Goal: Contribute content: Contribute content

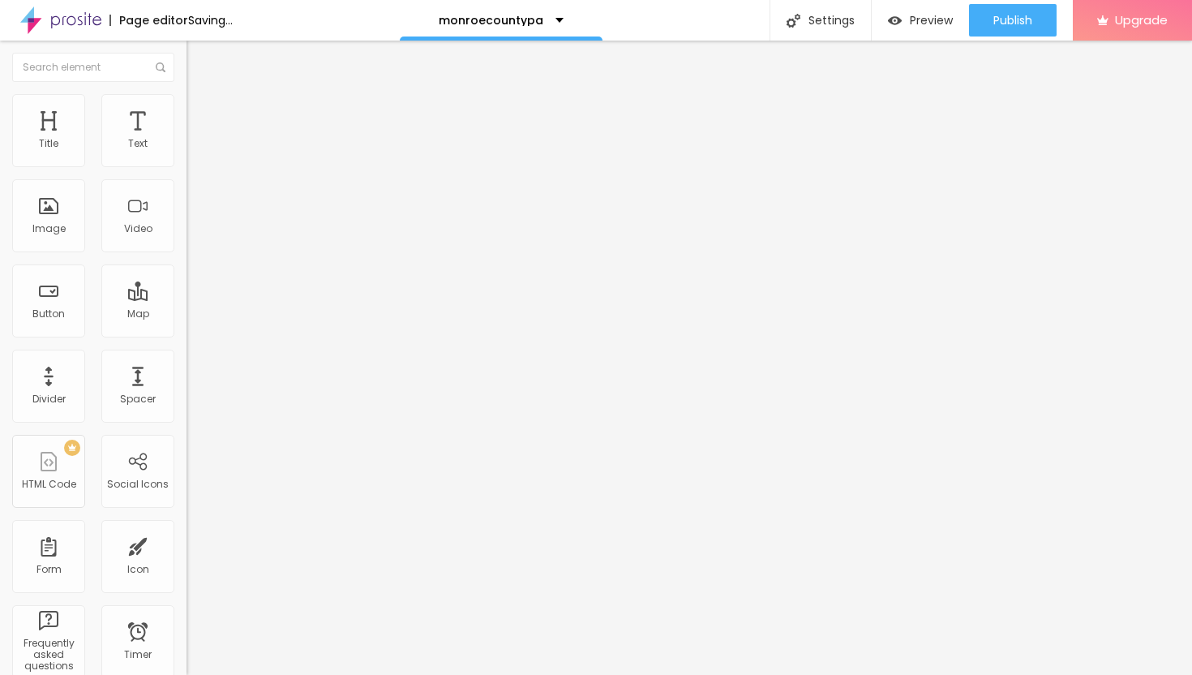
click at [187, 139] on span "Add image" at bounding box center [220, 133] width 67 height 14
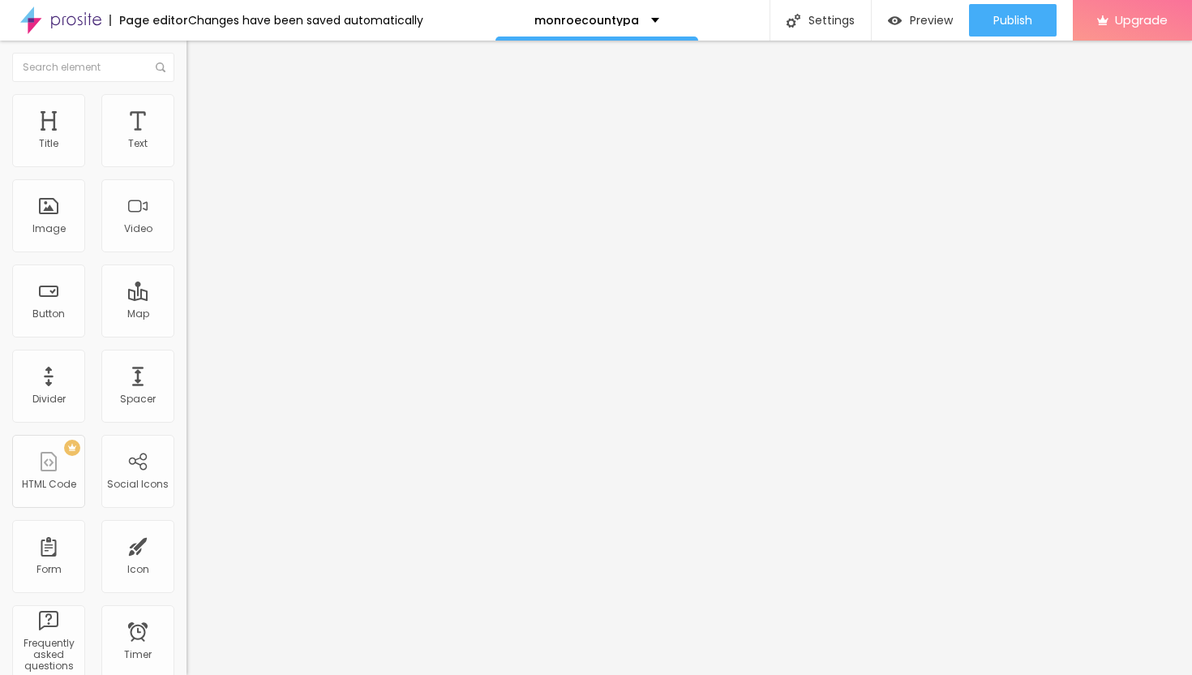
click at [201, 109] on span "Style" at bounding box center [213, 105] width 24 height 14
type input "50"
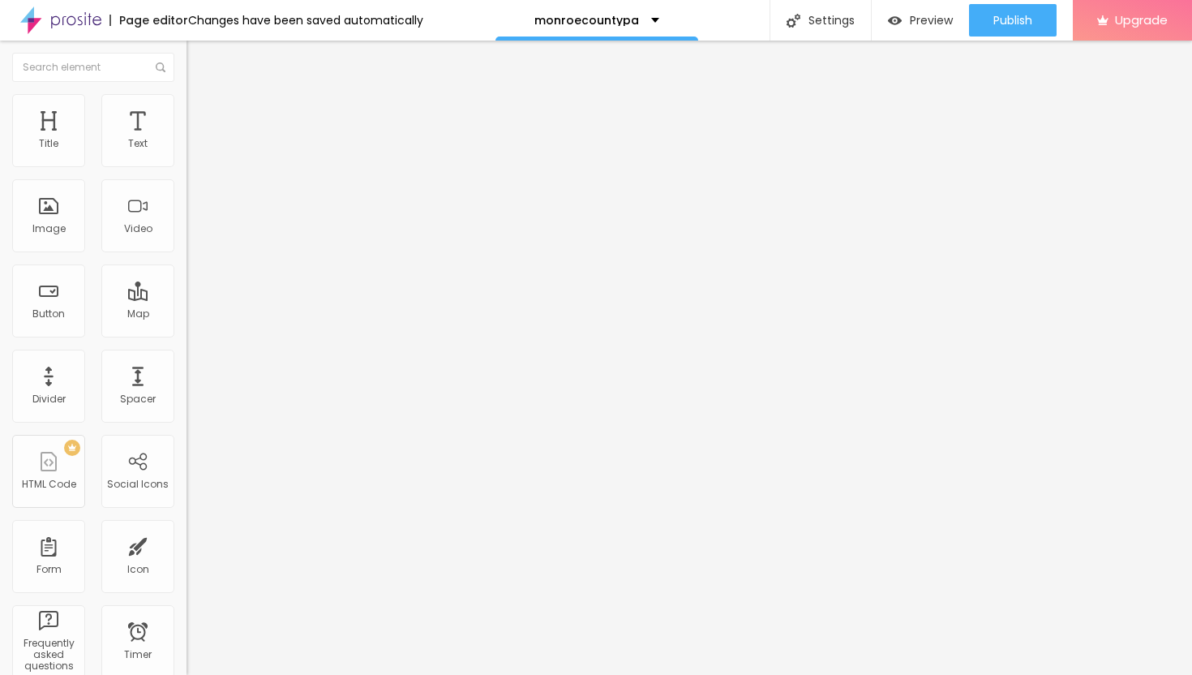
type input "50"
click at [187, 166] on input "range" at bounding box center [239, 159] width 105 height 13
type input "25"
click at [187, 166] on input "range" at bounding box center [239, 159] width 105 height 13
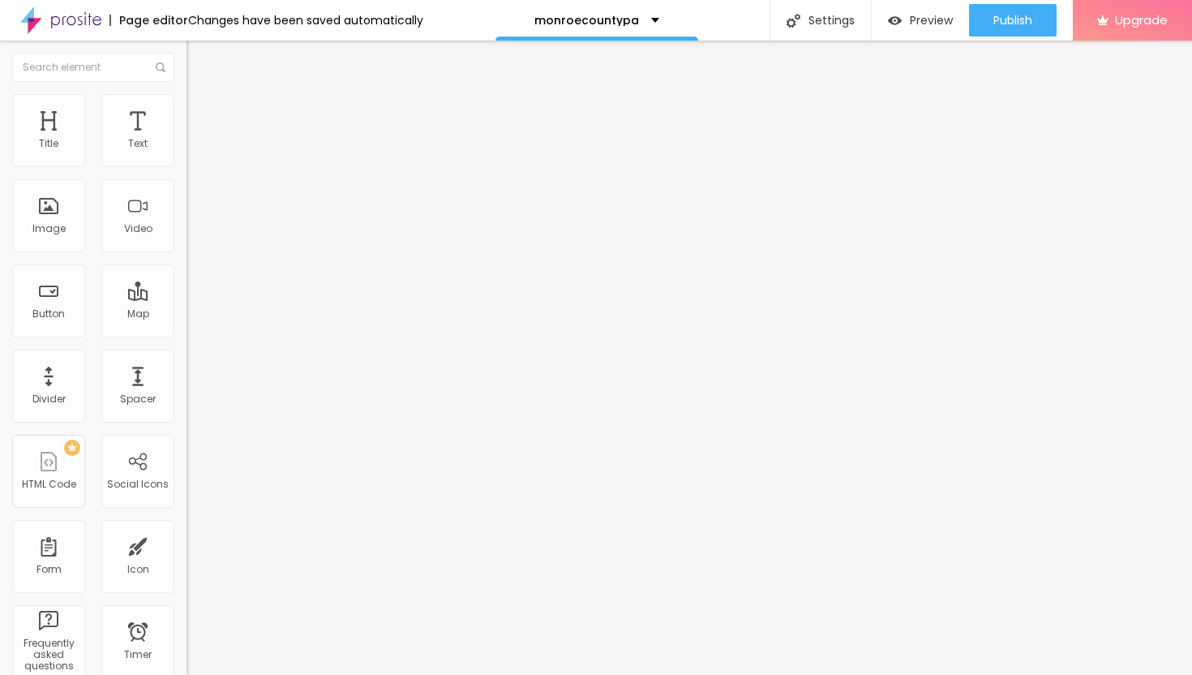
type input "20"
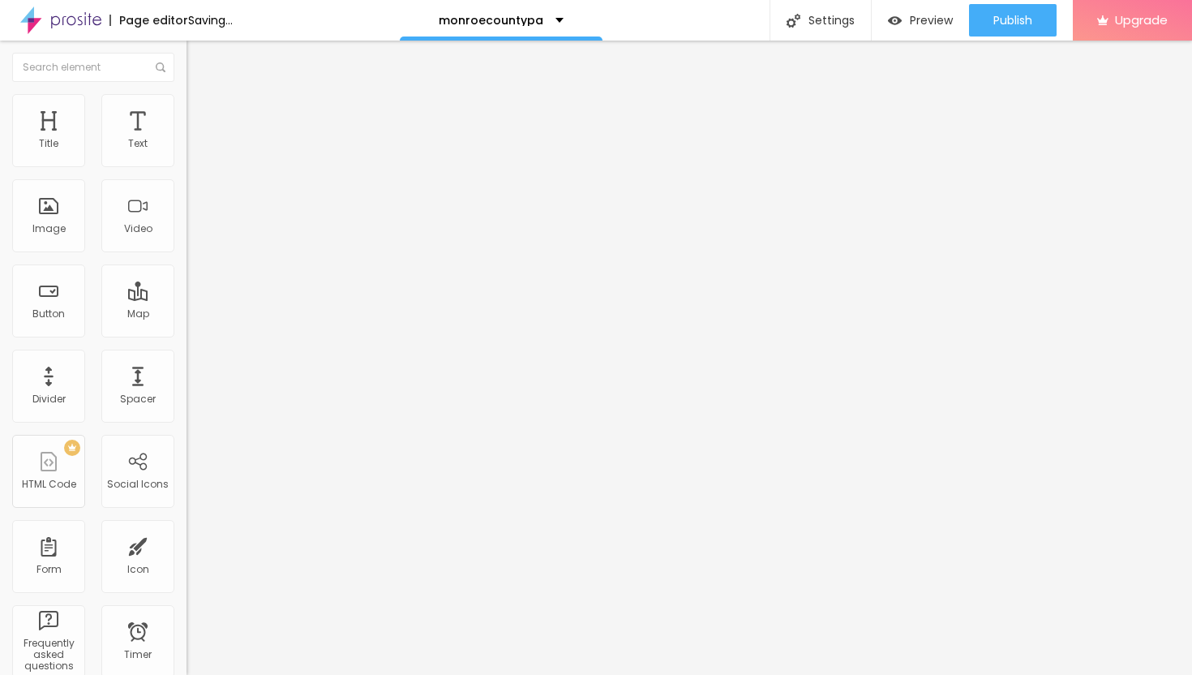
type input "20"
click at [187, 166] on input "range" at bounding box center [239, 159] width 105 height 13
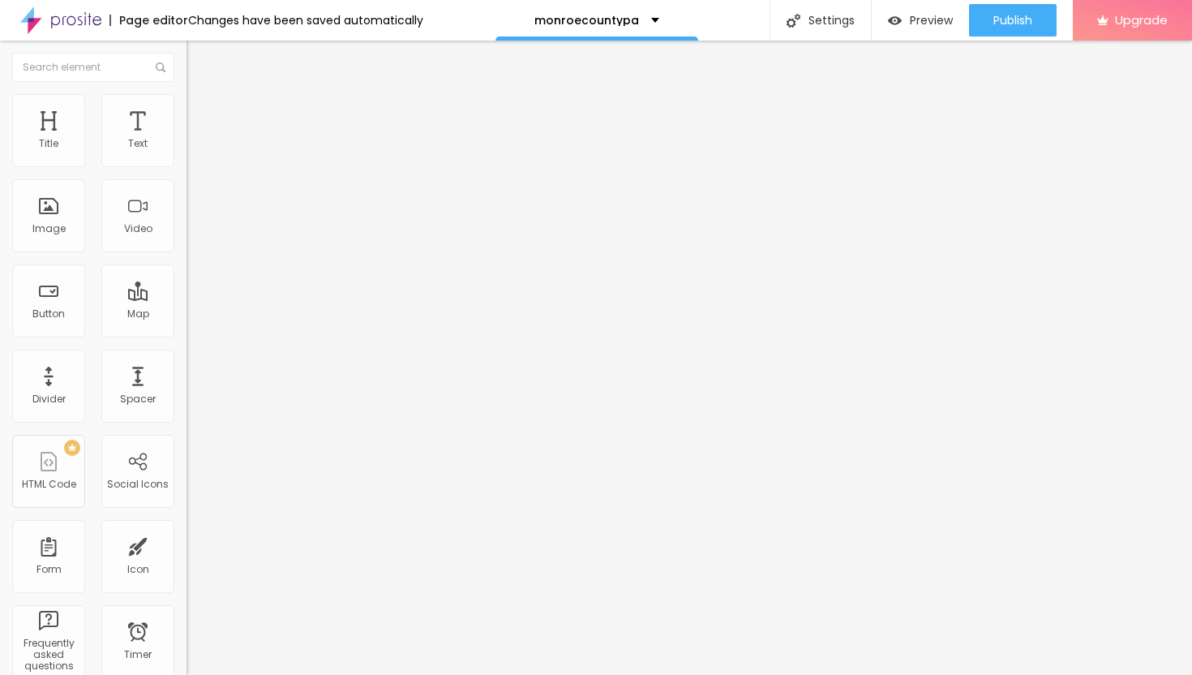
type input "15"
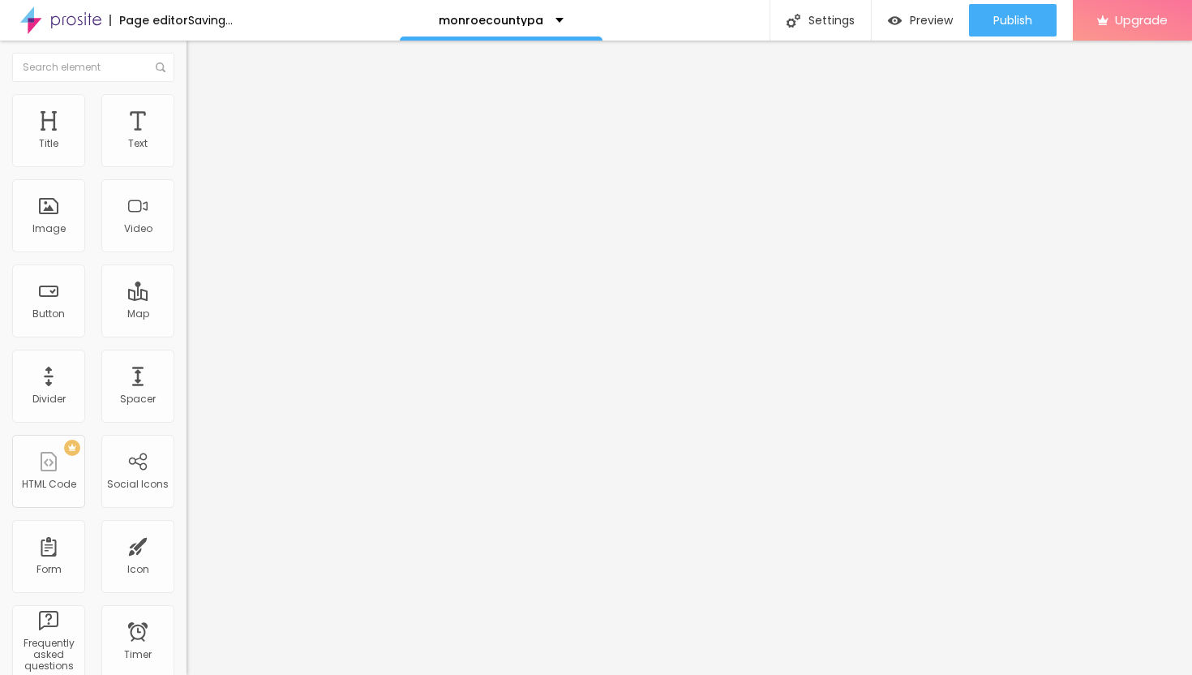
type input "15"
click at [187, 166] on input "range" at bounding box center [239, 159] width 105 height 13
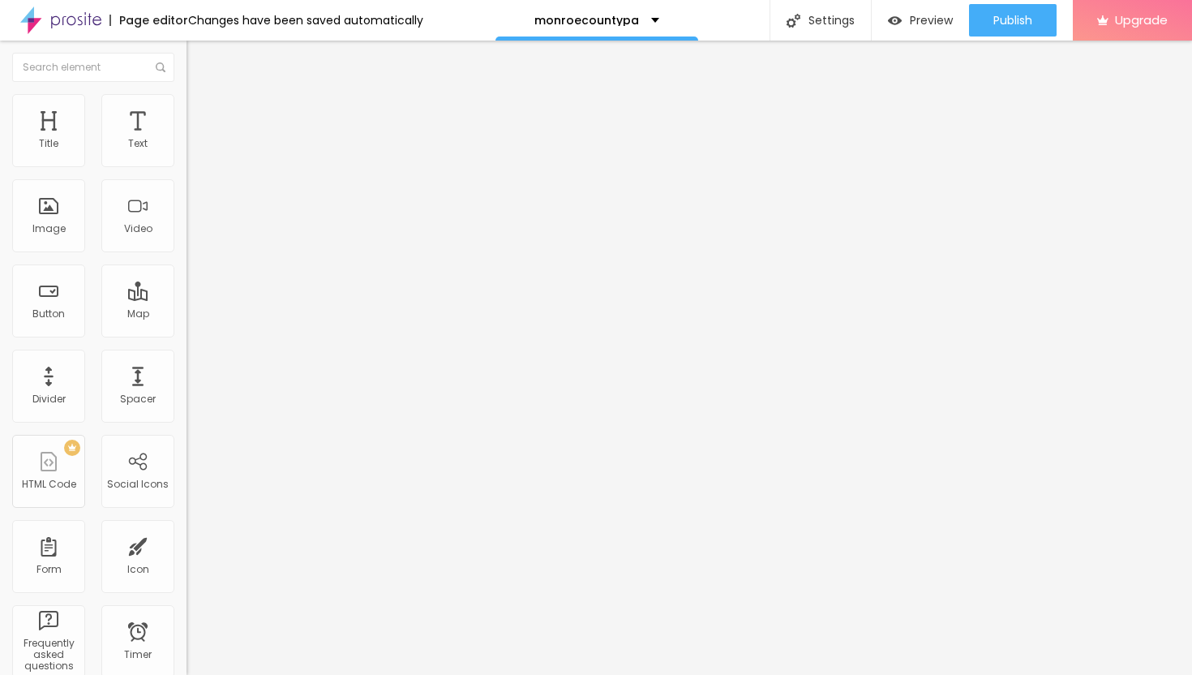
click at [201, 96] on span "Content" at bounding box center [221, 89] width 40 height 14
click at [199, 56] on div "Edit Image" at bounding box center [241, 59] width 85 height 13
click at [193, 151] on icon "button" at bounding box center [198, 146] width 10 height 10
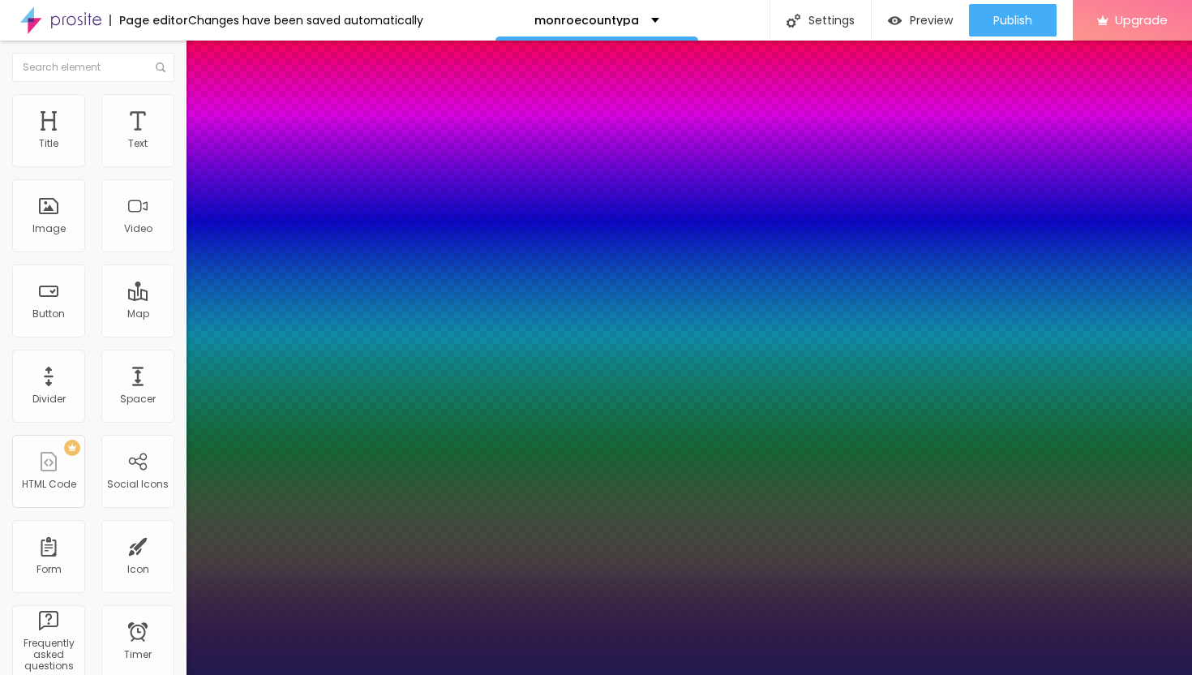
type input "15"
type input "1"
type input "17"
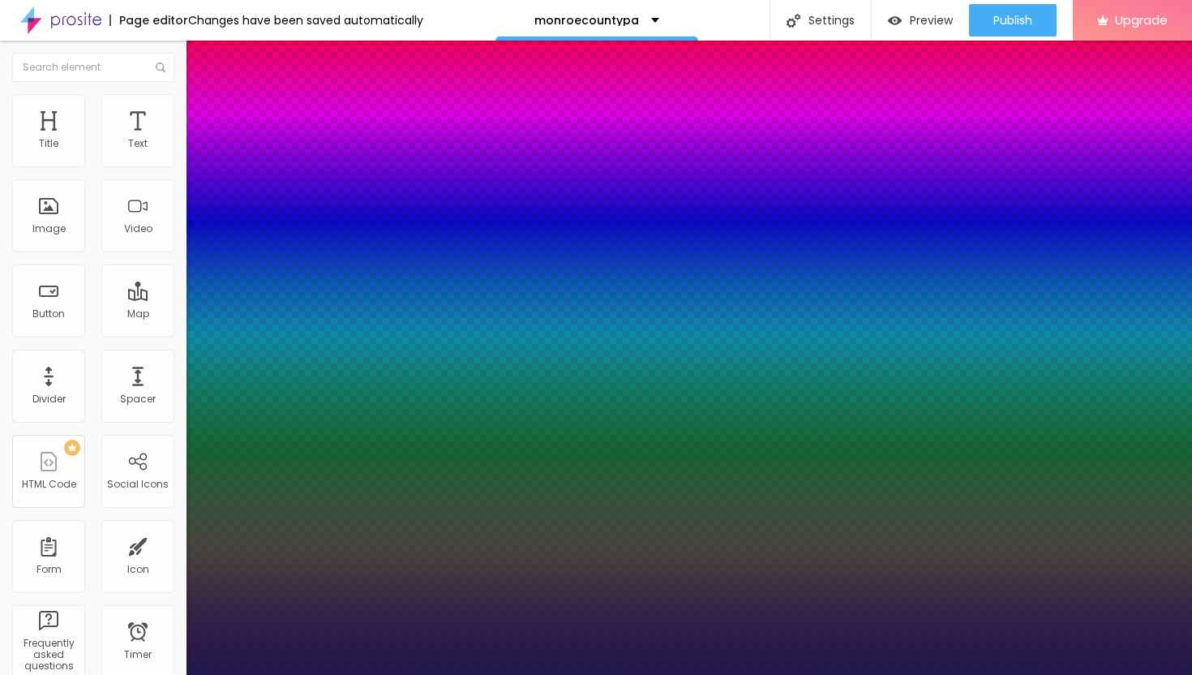
type input "1"
type input "19"
type input "1"
type input "20"
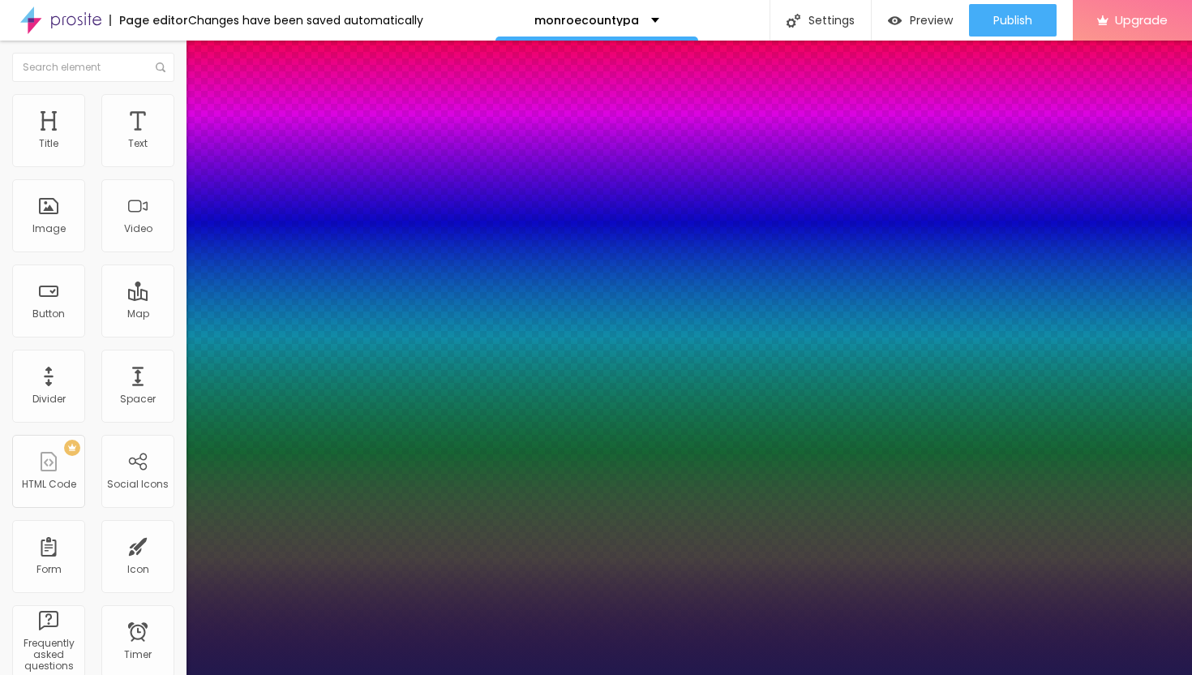
type input "20"
type input "1"
type input "22"
type input "1"
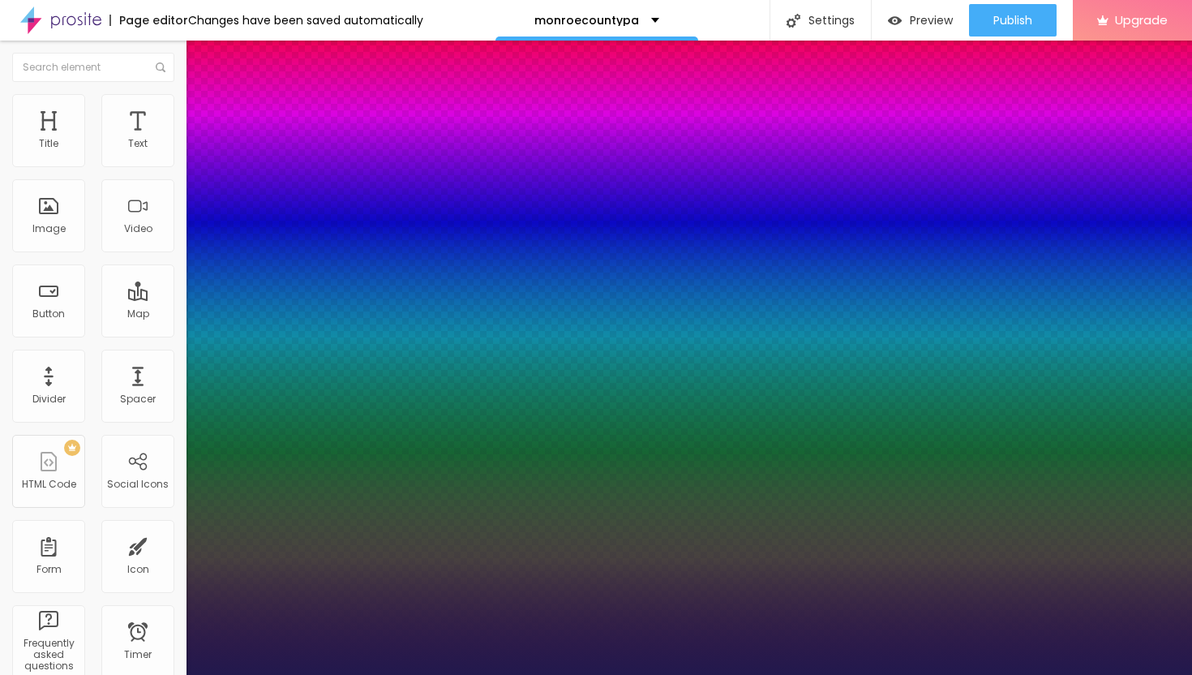
type input "23"
type input "1"
type input "24"
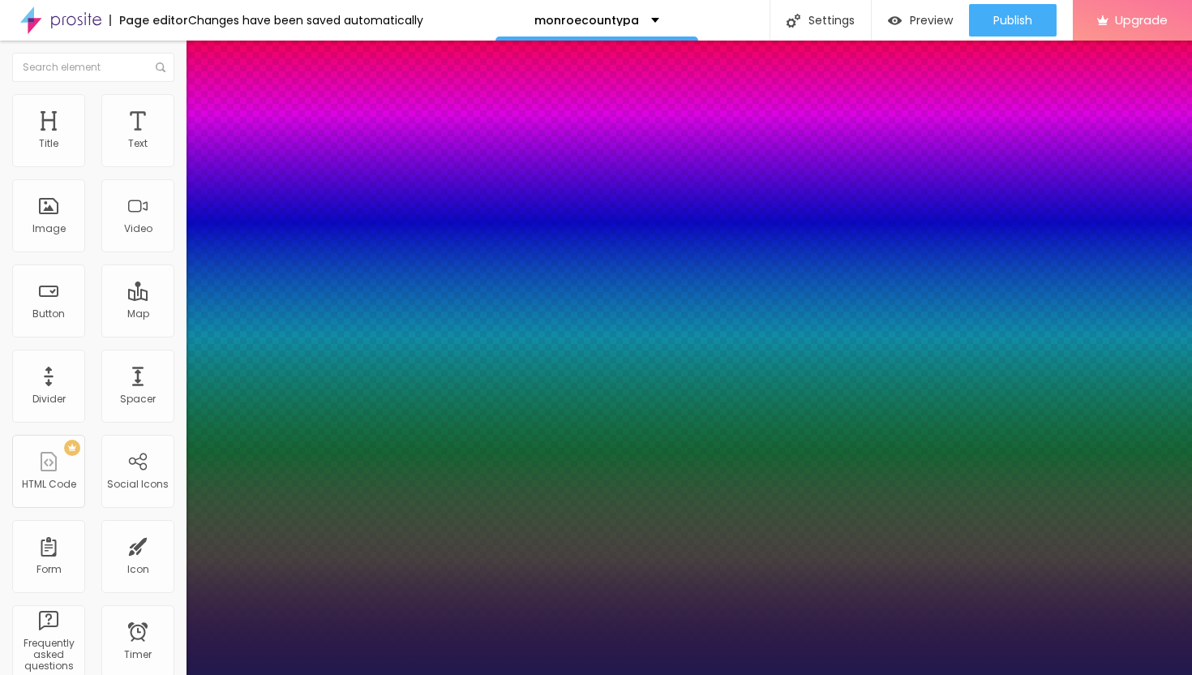
type input "1"
type input "25"
type input "1"
type input "26"
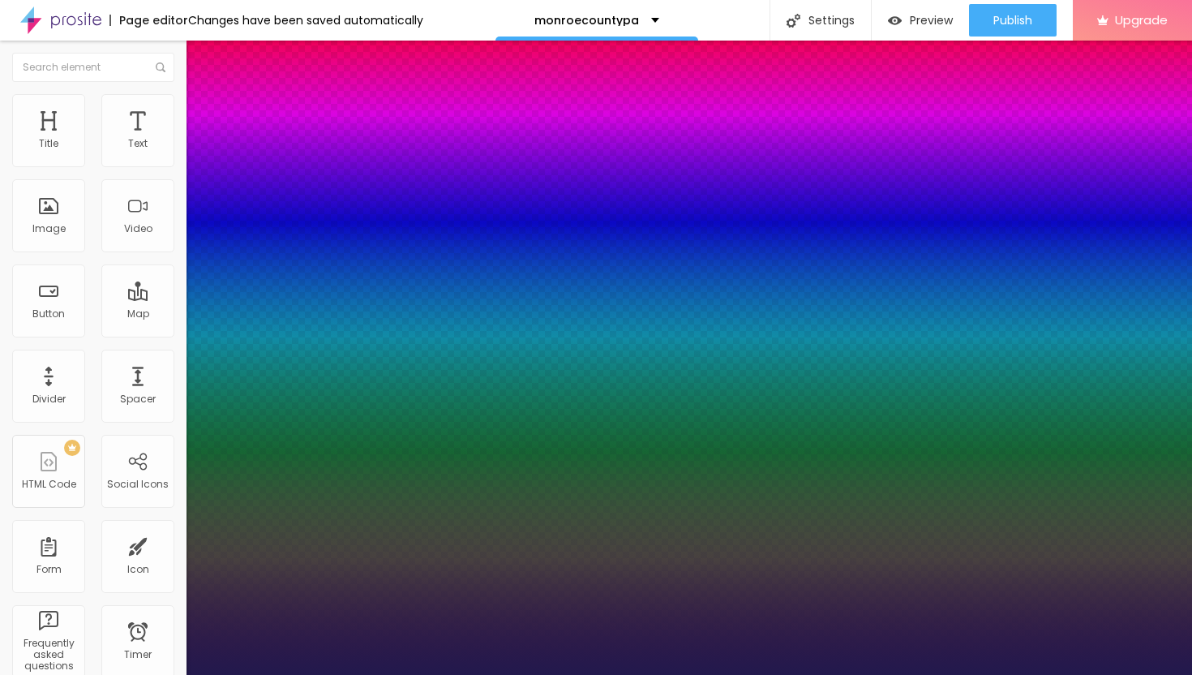
type input "26"
type input "1"
type input "27"
type input "1"
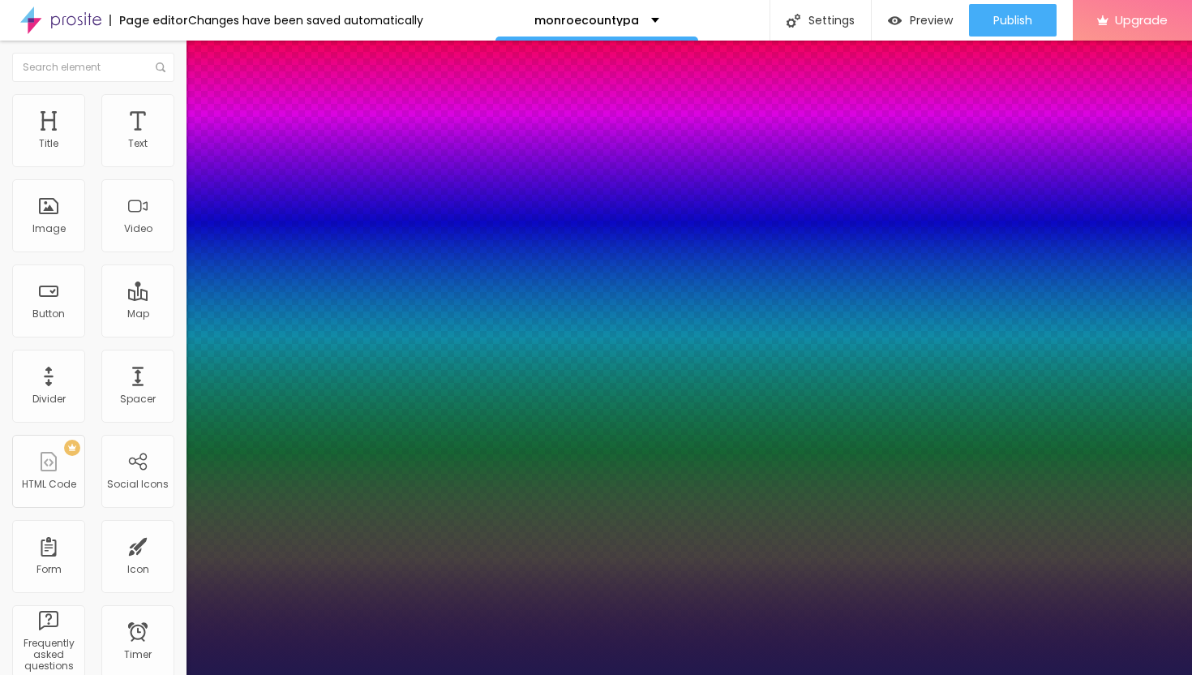
type input "28"
type input "1"
type input "29"
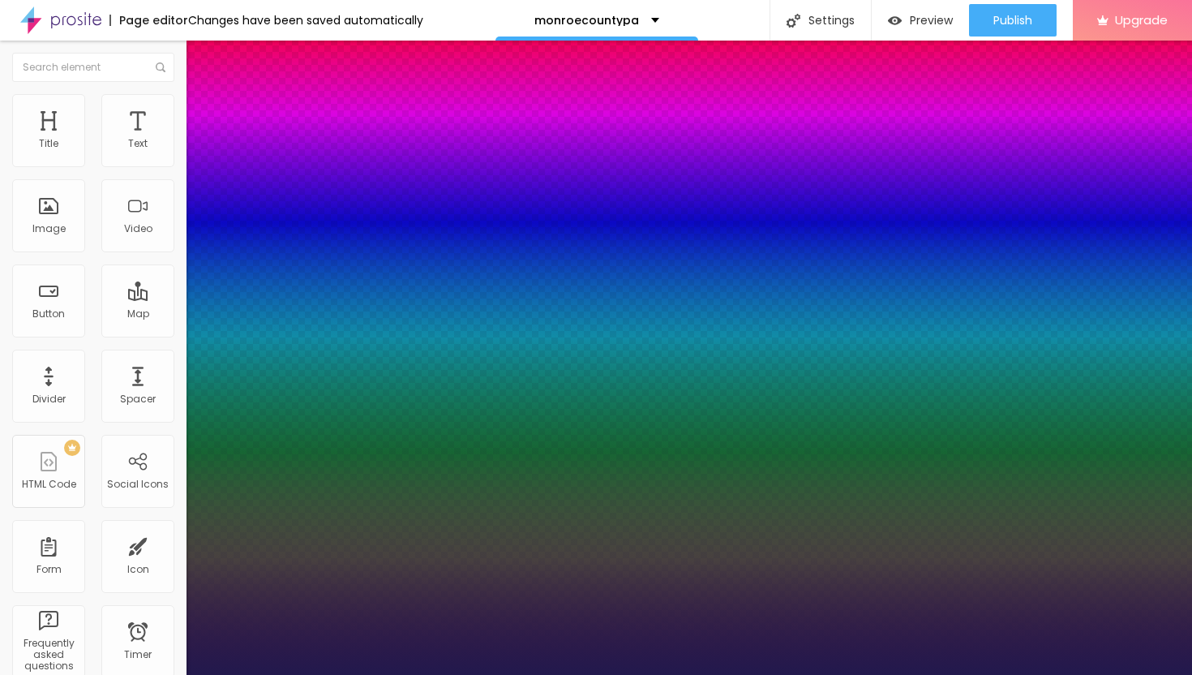
type input "1"
type input "30"
type input "1"
type input "31"
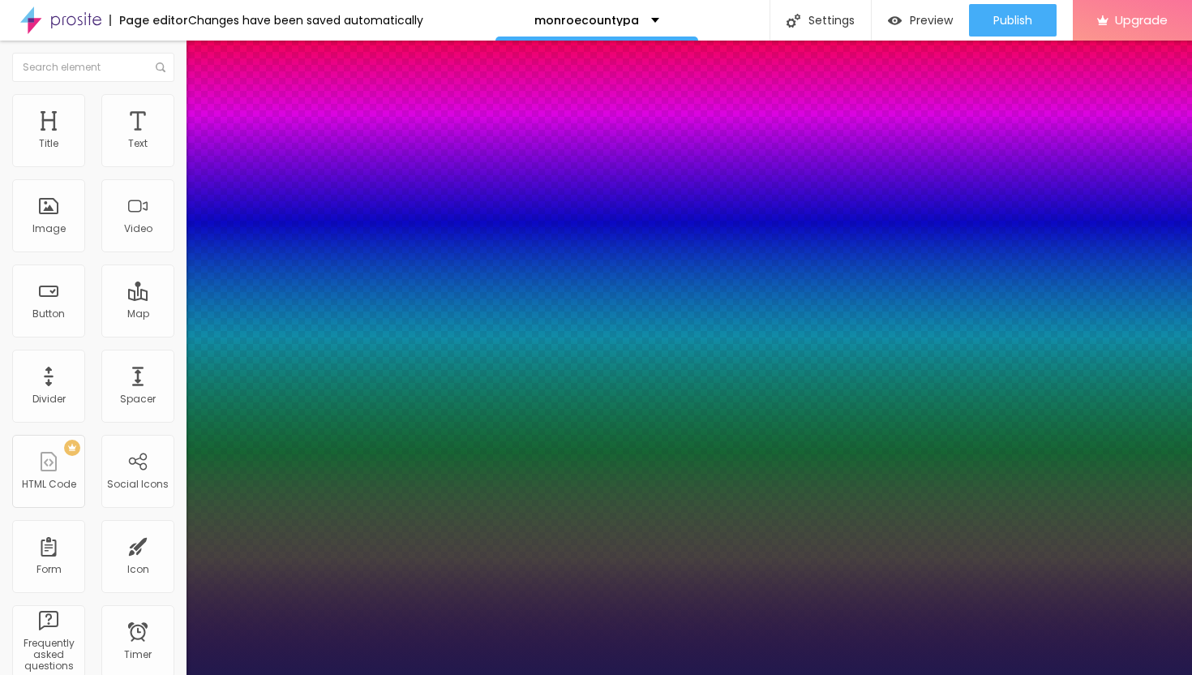
type input "31"
type input "1"
type input "30"
type input "1"
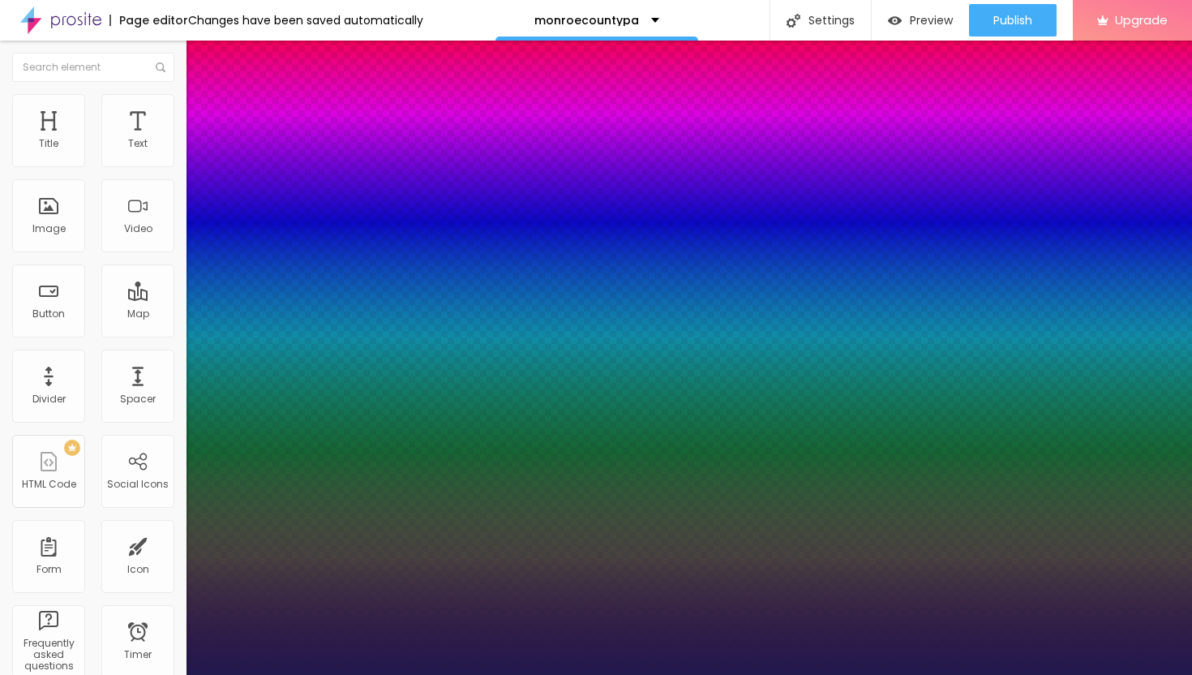
type input "29"
type input "1"
type input "28"
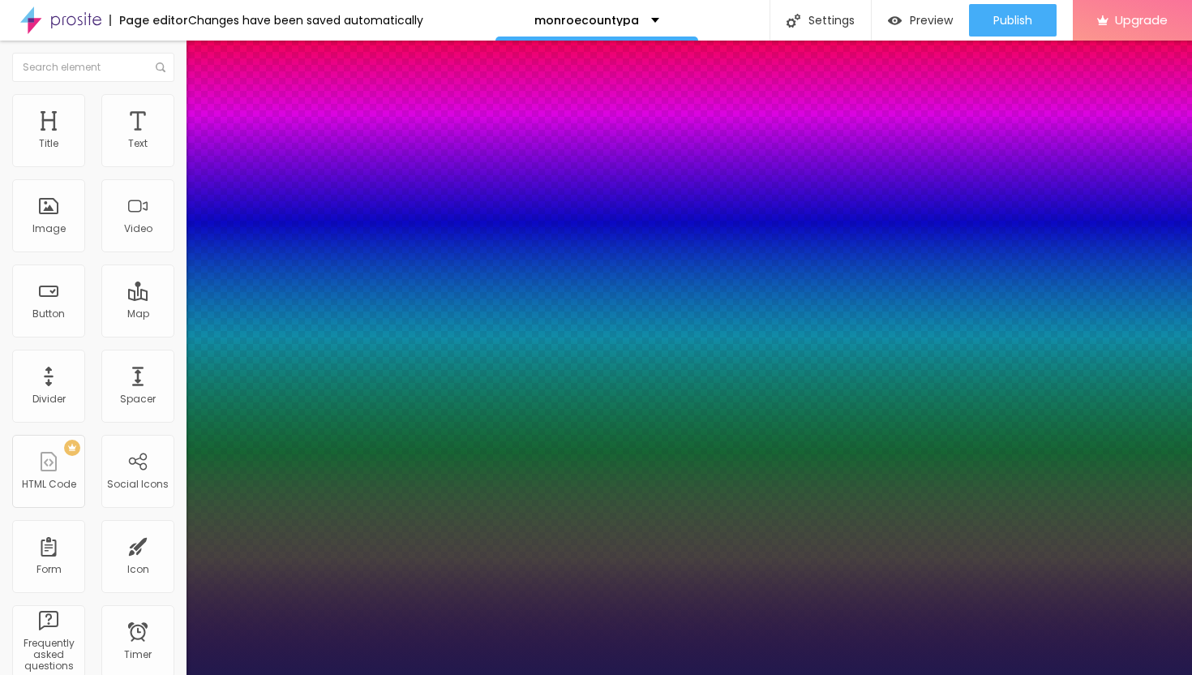
type input "1"
drag, startPoint x: 217, startPoint y: 272, endPoint x: 234, endPoint y: 273, distance: 17.9
type input "28"
type input "1"
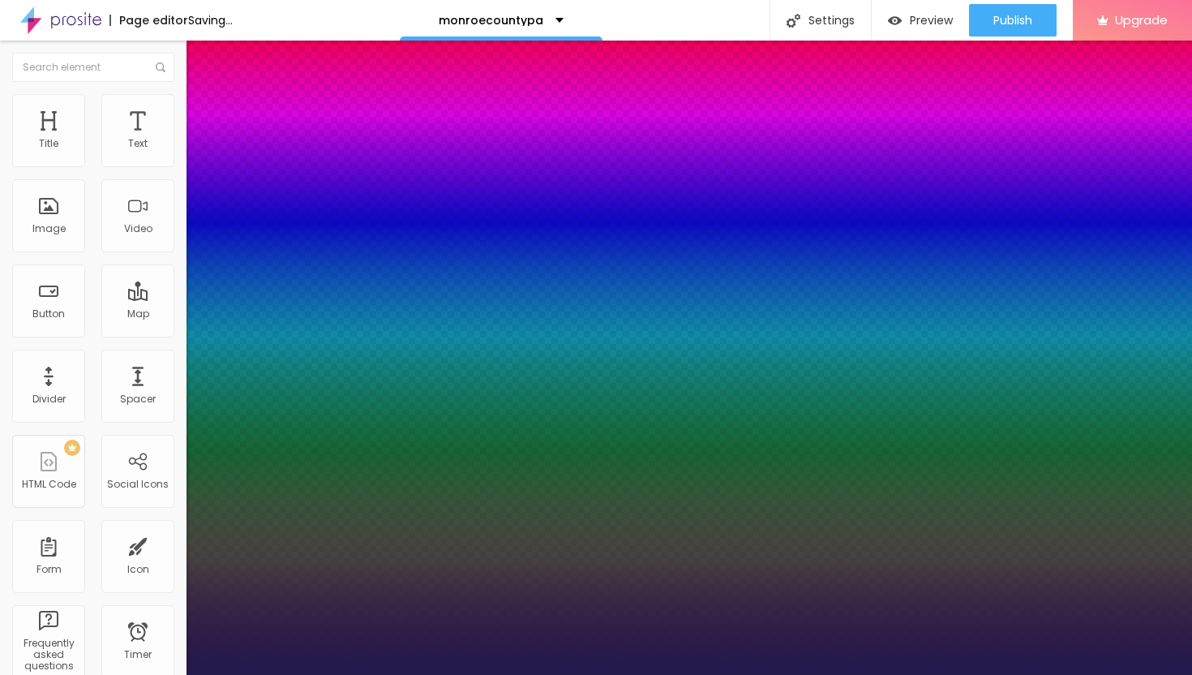
click at [670, 674] on div at bounding box center [596, 675] width 1192 height 0
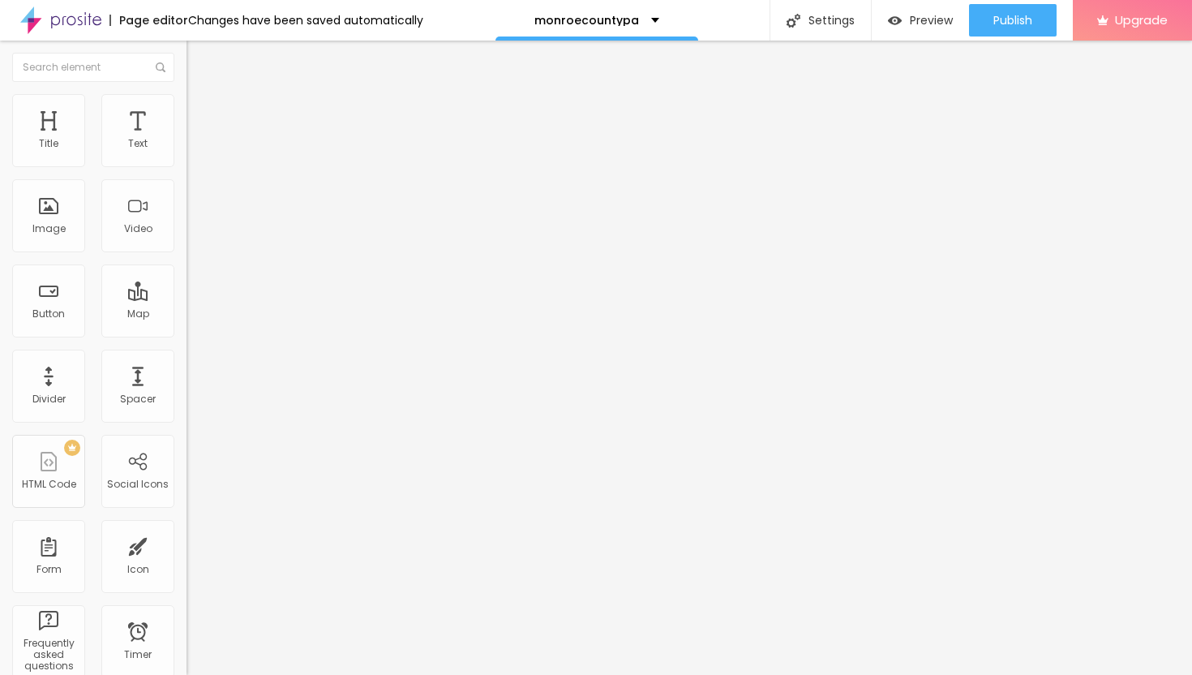
drag, startPoint x: 101, startPoint y: 186, endPoint x: 0, endPoint y: 177, distance: 101.8
click at [187, 177] on div "Text Click me Align Size Default Small Default Big Link URL https:// Open in ne…" at bounding box center [280, 245] width 187 height 236
paste input "→ VIEW DOCUMENT HERE"
type input "→ VIEW DOCUMENT HERE"
drag, startPoint x: 75, startPoint y: 338, endPoint x: 0, endPoint y: 333, distance: 74.8
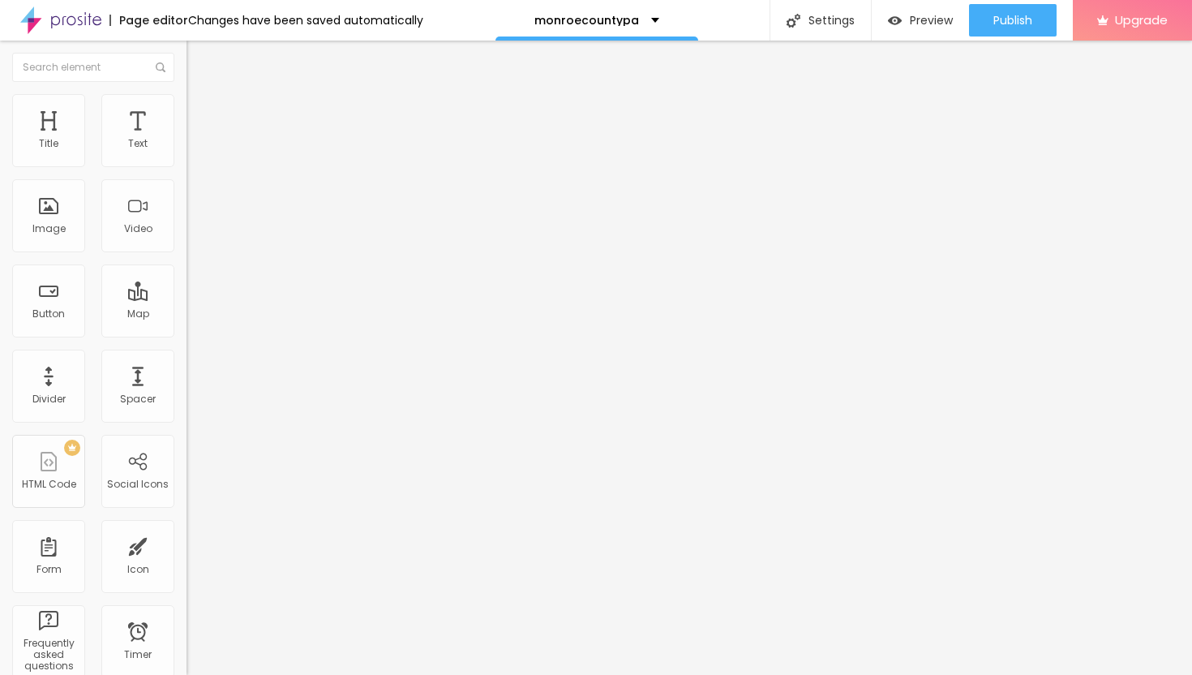
click at [187, 336] on div "Text → VIEW DOCUMENT HERE Align Size Default Small Default Big Link URL https:/…" at bounding box center [280, 245] width 187 height 236
paste input "[URL][DOMAIN_NAME]"
type input "[URL][DOMAIN_NAME]"
click at [187, 354] on div at bounding box center [280, 354] width 187 height 0
click at [1008, 21] on span "Publish" at bounding box center [1012, 20] width 39 height 13
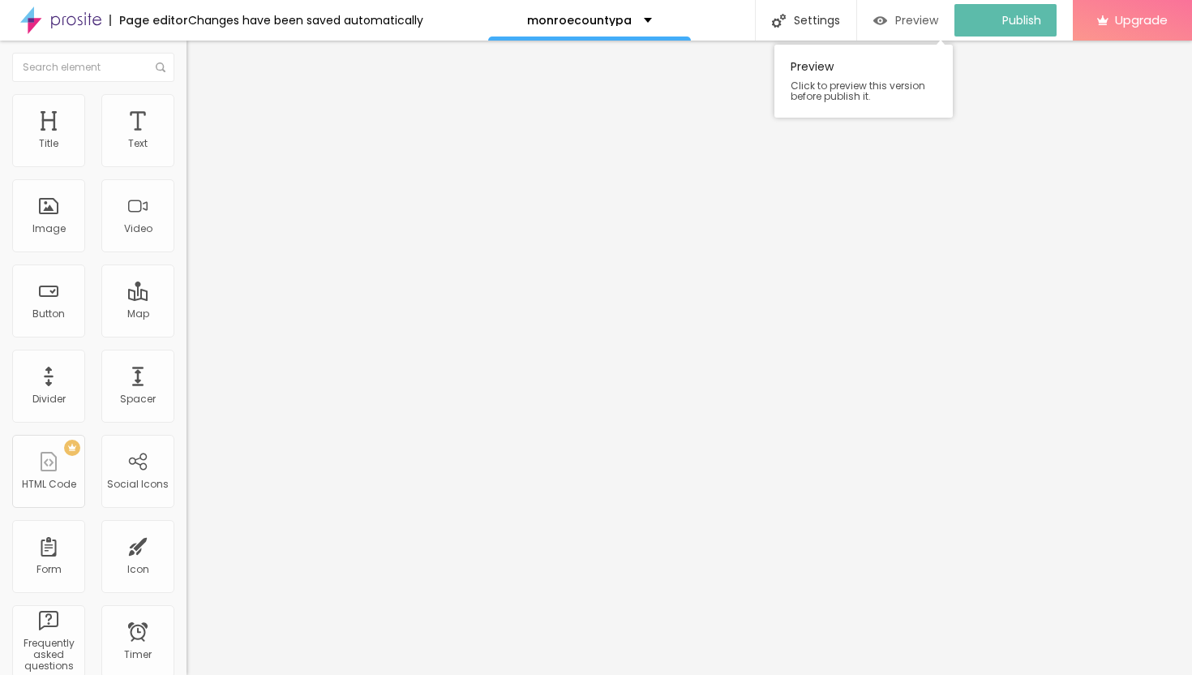
click at [924, 21] on span "Preview" at bounding box center [916, 20] width 43 height 13
